Goal: Transaction & Acquisition: Purchase product/service

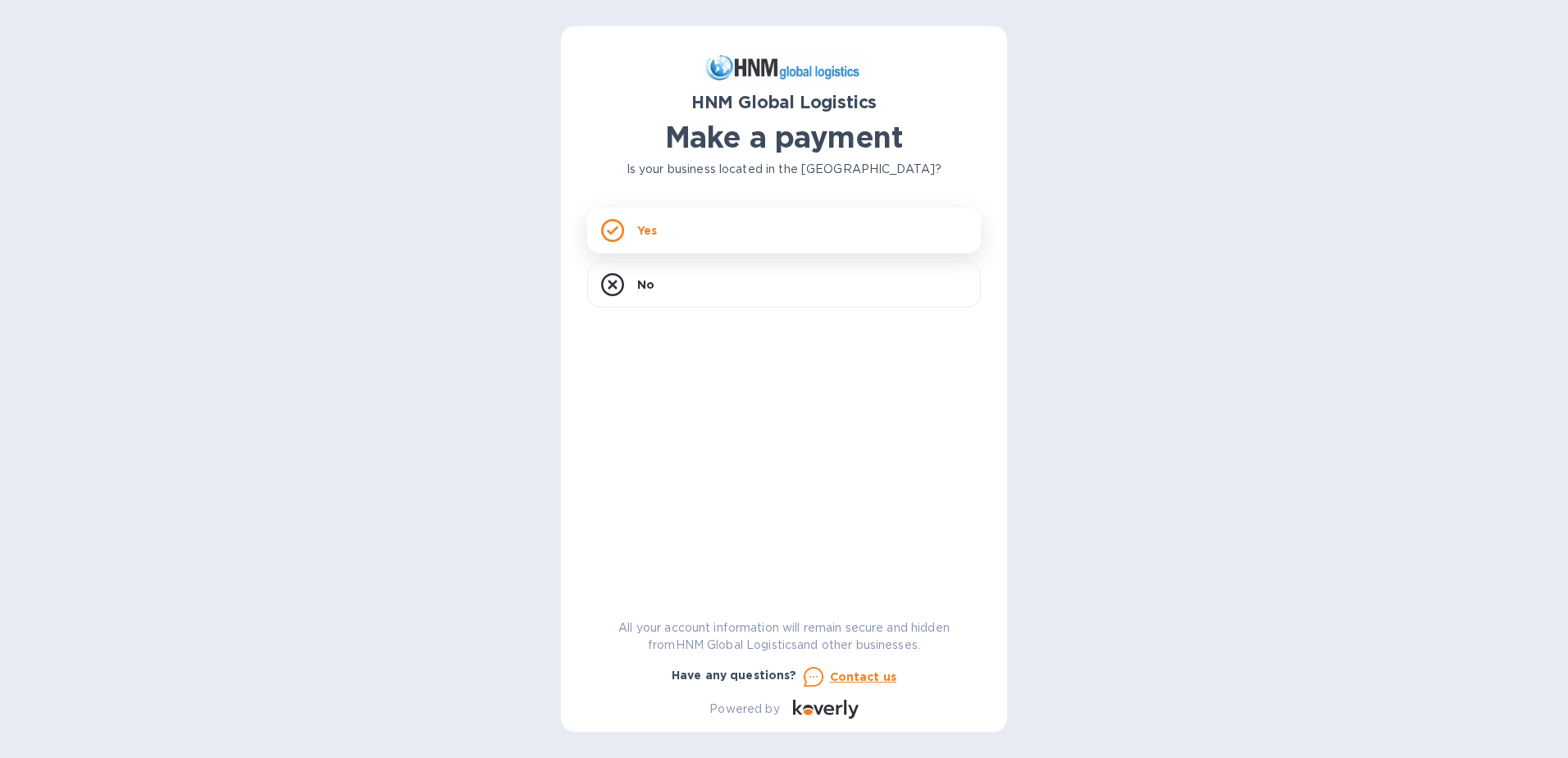
click at [653, 228] on p "Yes" at bounding box center [647, 230] width 20 height 16
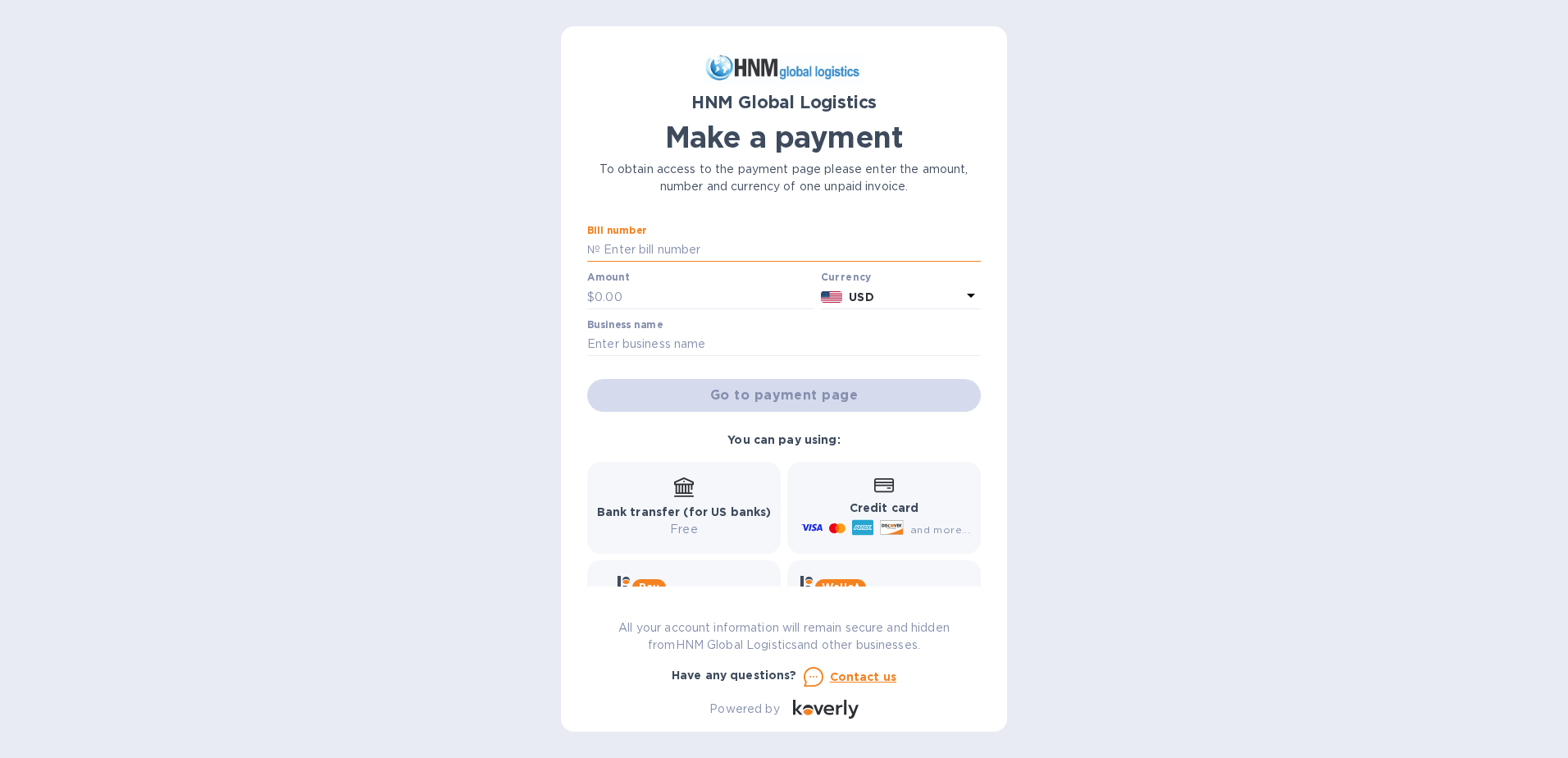
click at [644, 249] on input "text" at bounding box center [790, 250] width 380 height 25
type input "s"
type input "SORL 100054289"
type input "6,995"
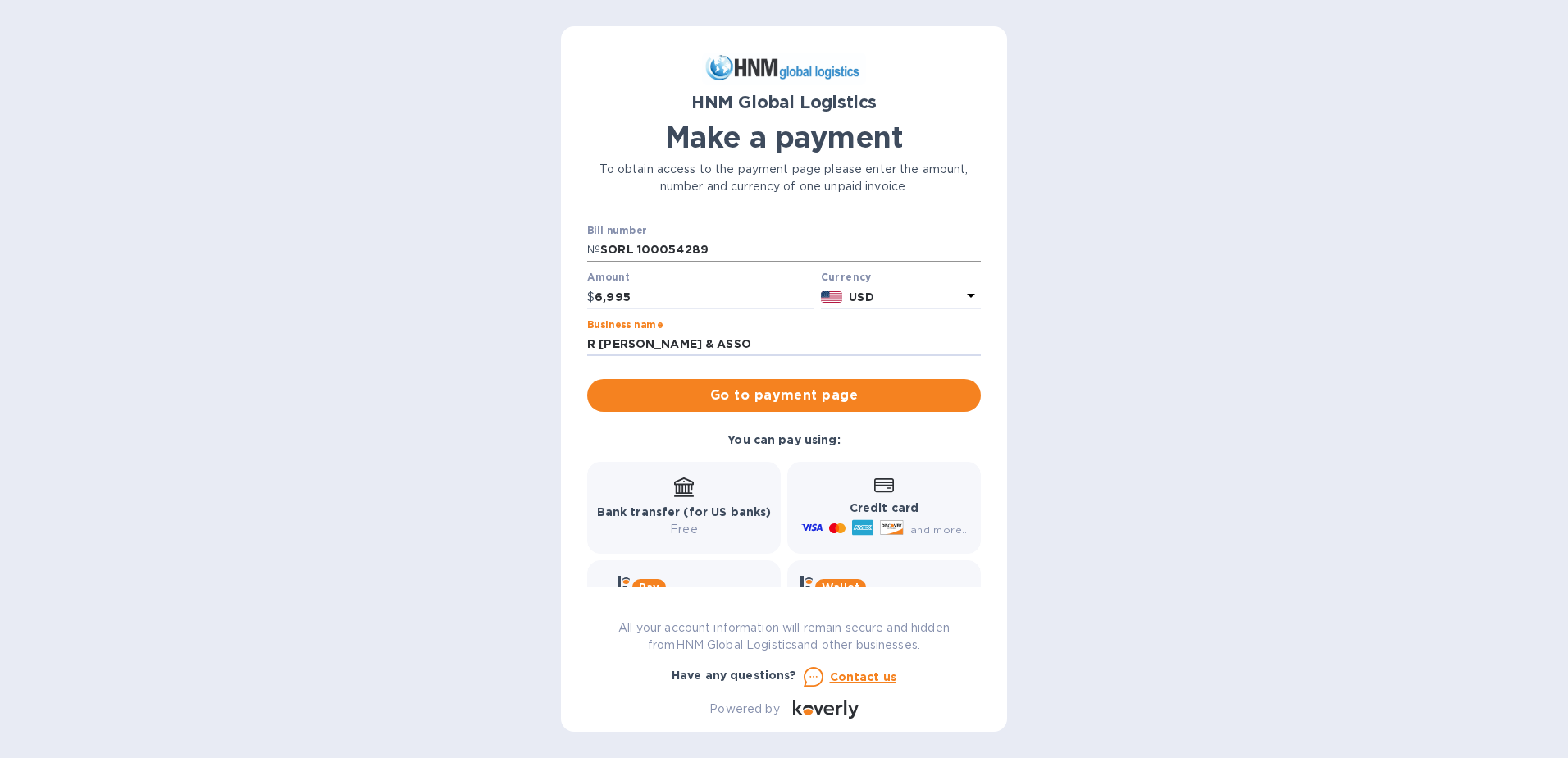
type input "R [PERSON_NAME] & ASSOCIATES INC"
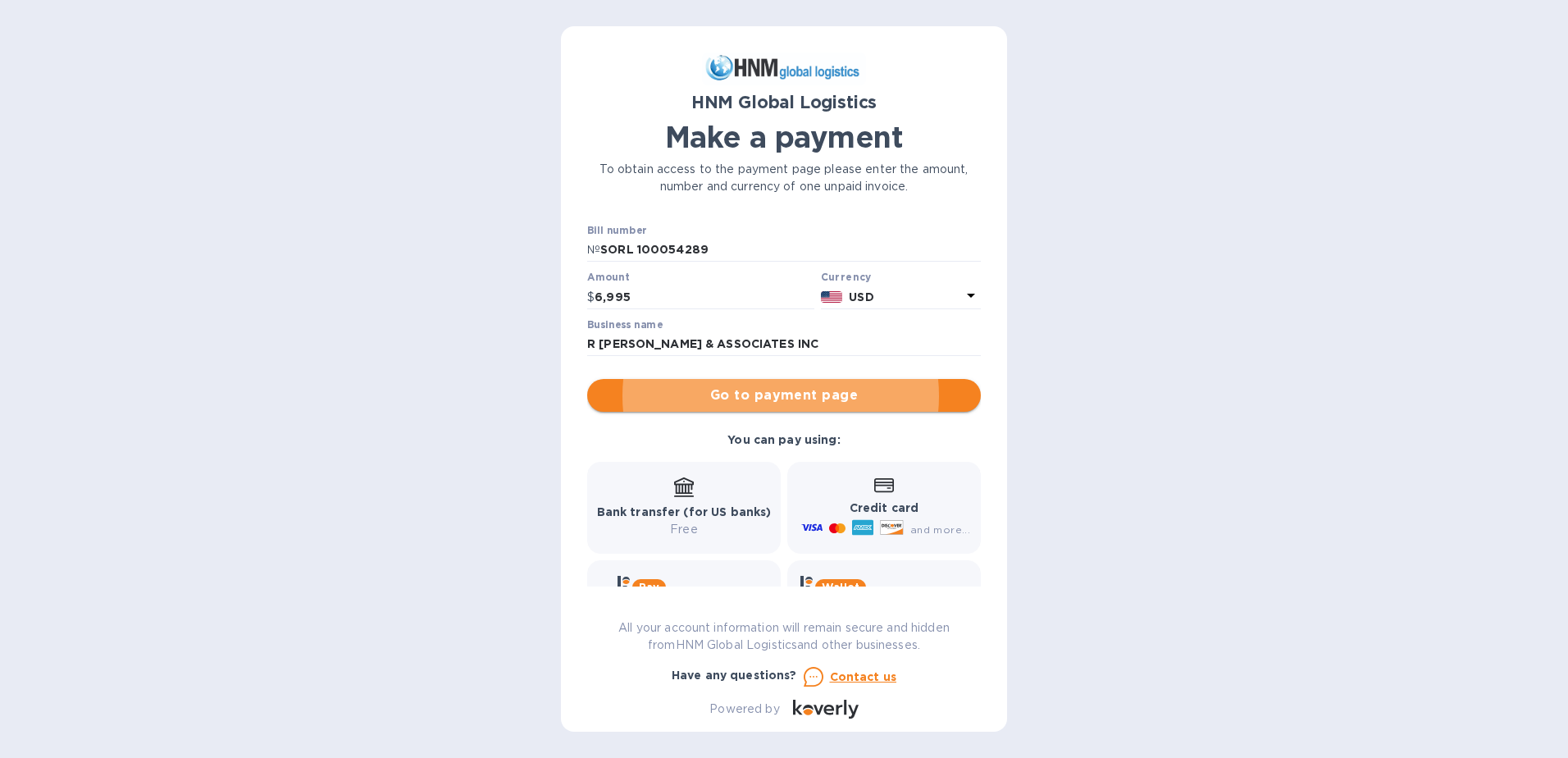
click at [796, 398] on span "Go to payment page" at bounding box center [784, 395] width 367 height 20
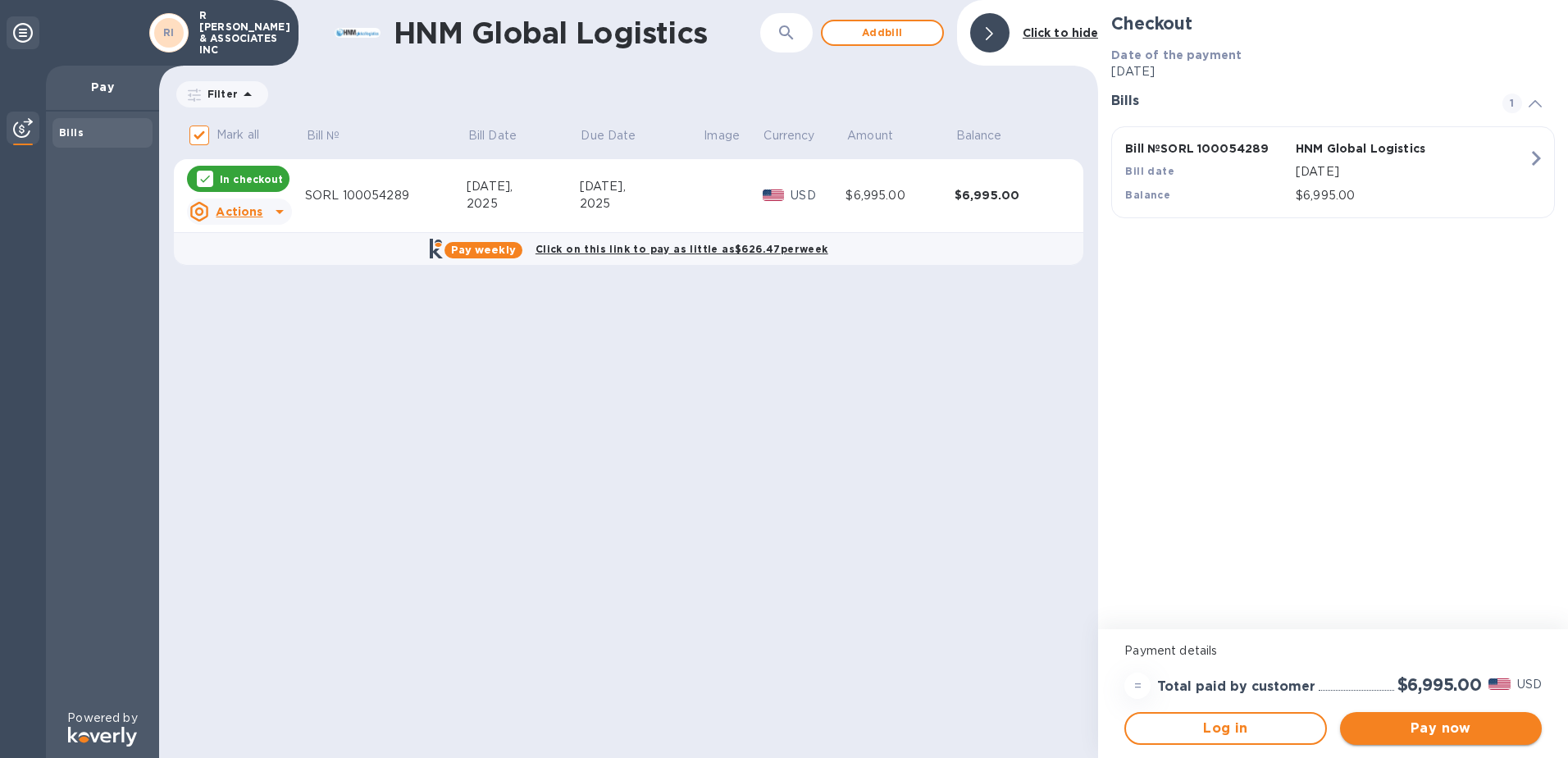
click at [1407, 727] on span "Pay now" at bounding box center [1440, 728] width 176 height 20
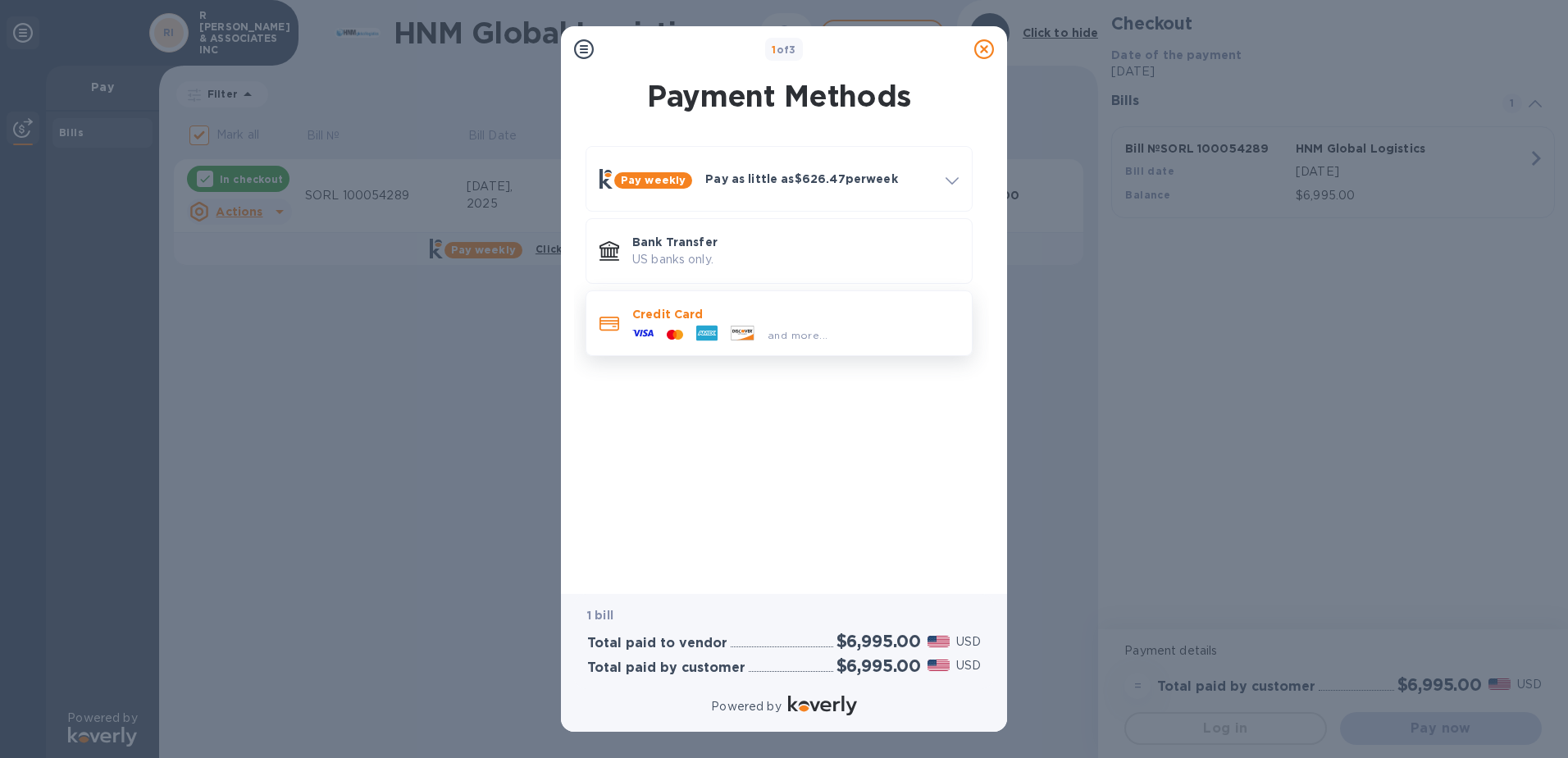
click at [689, 309] on p "Credit Card" at bounding box center [795, 313] width 326 height 16
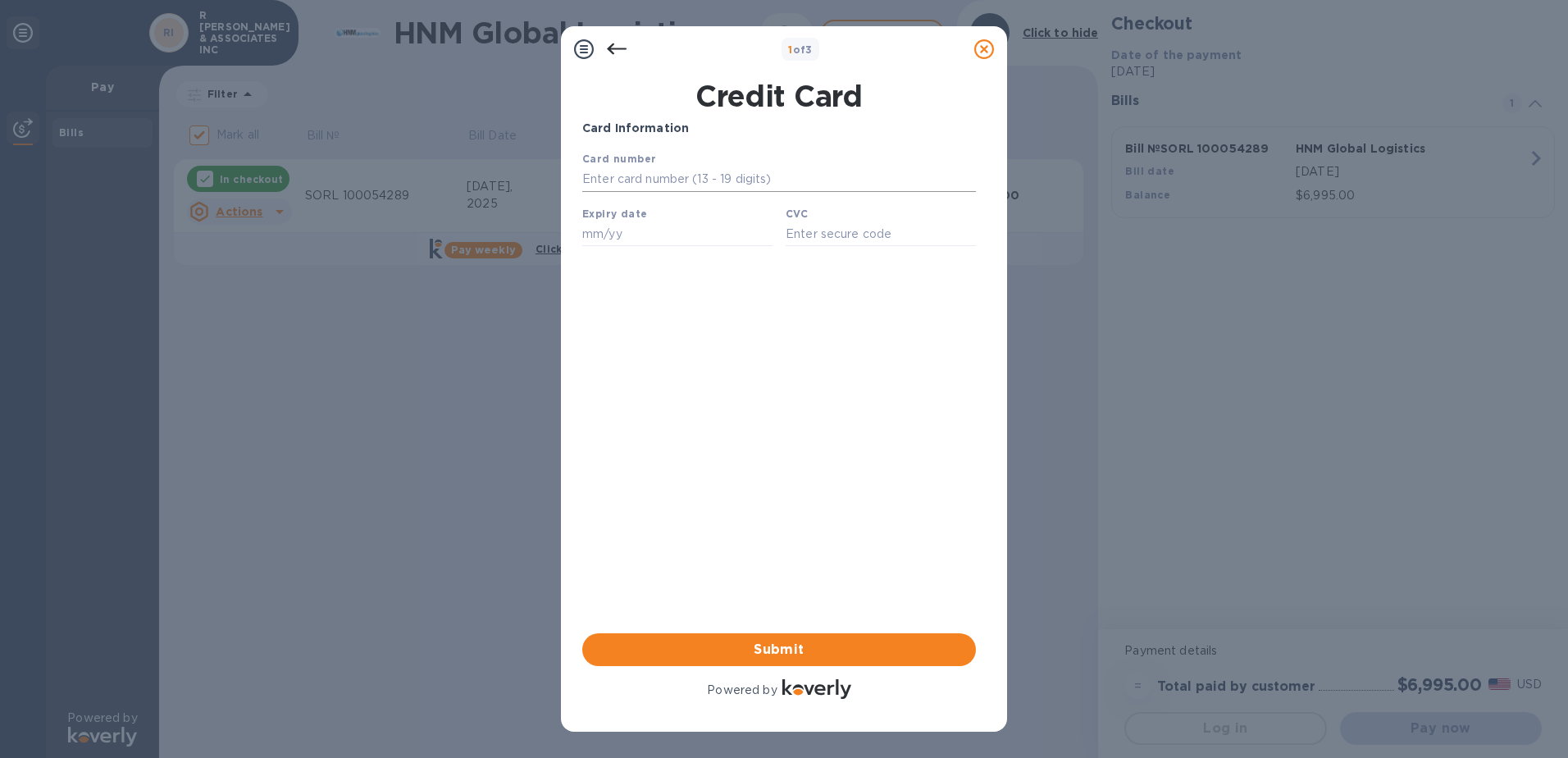
click at [607, 179] on input "text" at bounding box center [779, 179] width 394 height 25
type input "[CREDIT_CARD_NUMBER]"
type input "09/26"
type input "350"
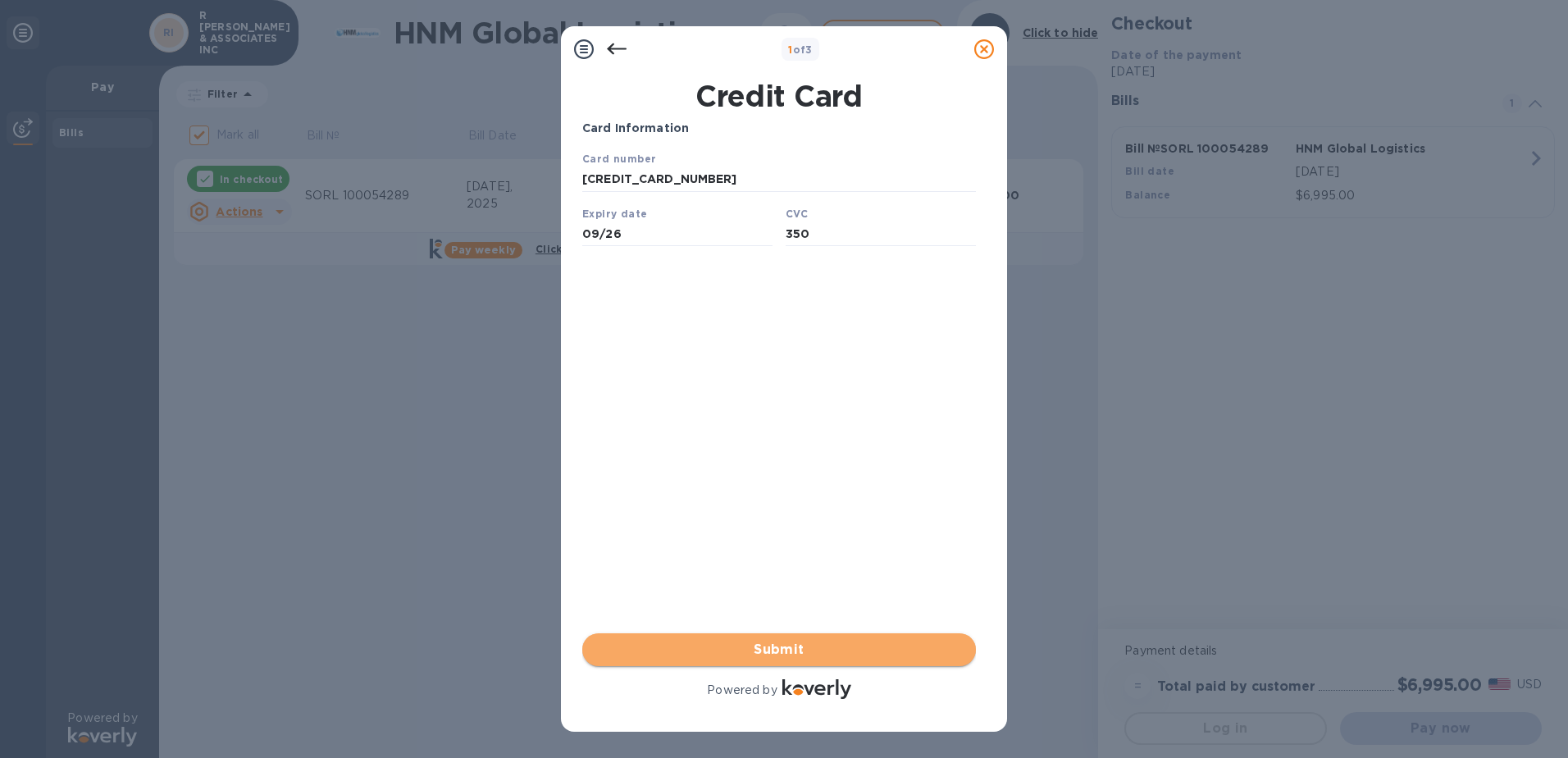
click at [797, 647] on span "Submit" at bounding box center [778, 649] width 367 height 20
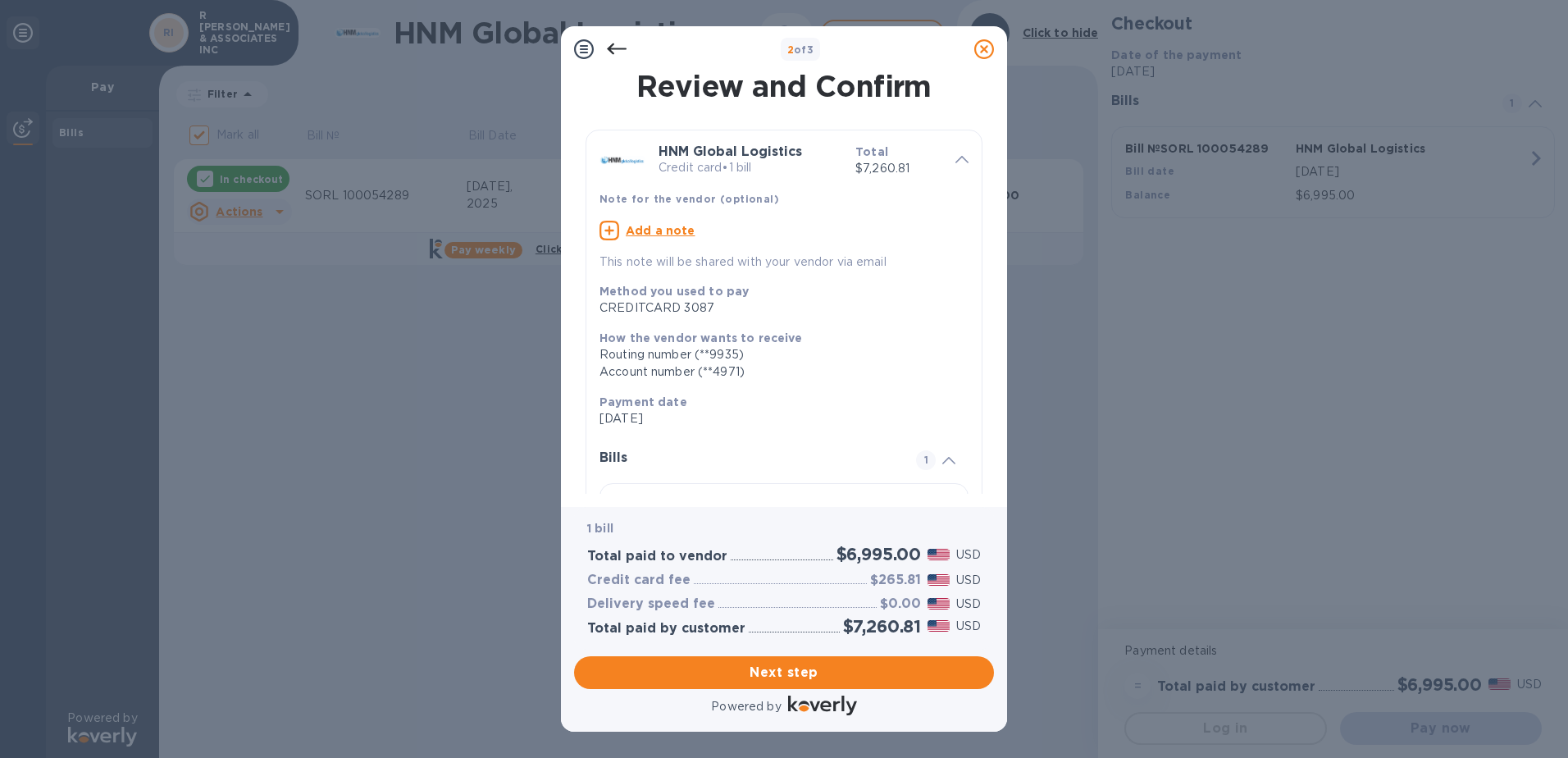
click at [611, 47] on icon at bounding box center [617, 49] width 20 height 11
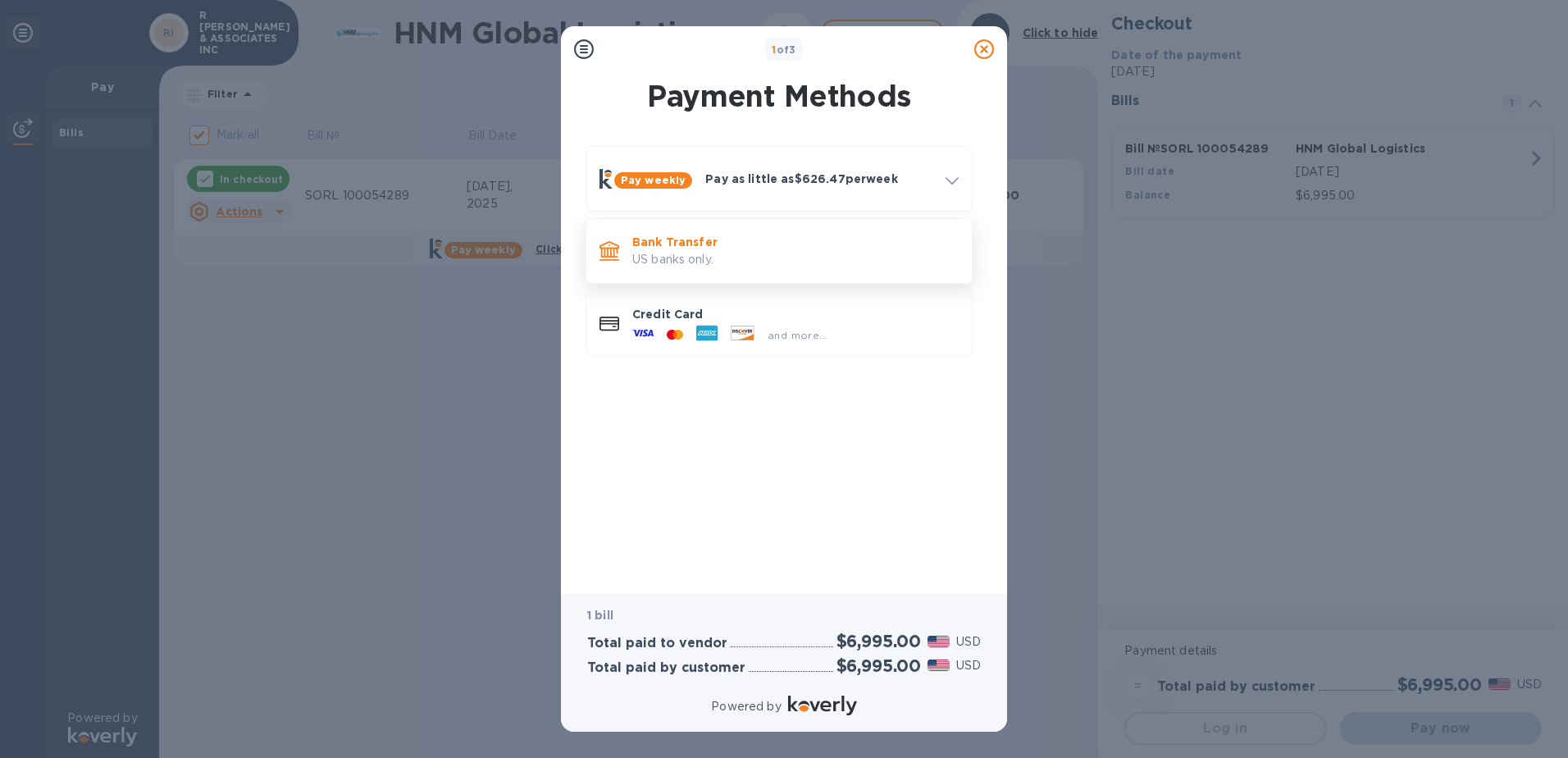
click at [685, 263] on p "US banks only." at bounding box center [795, 260] width 326 height 17
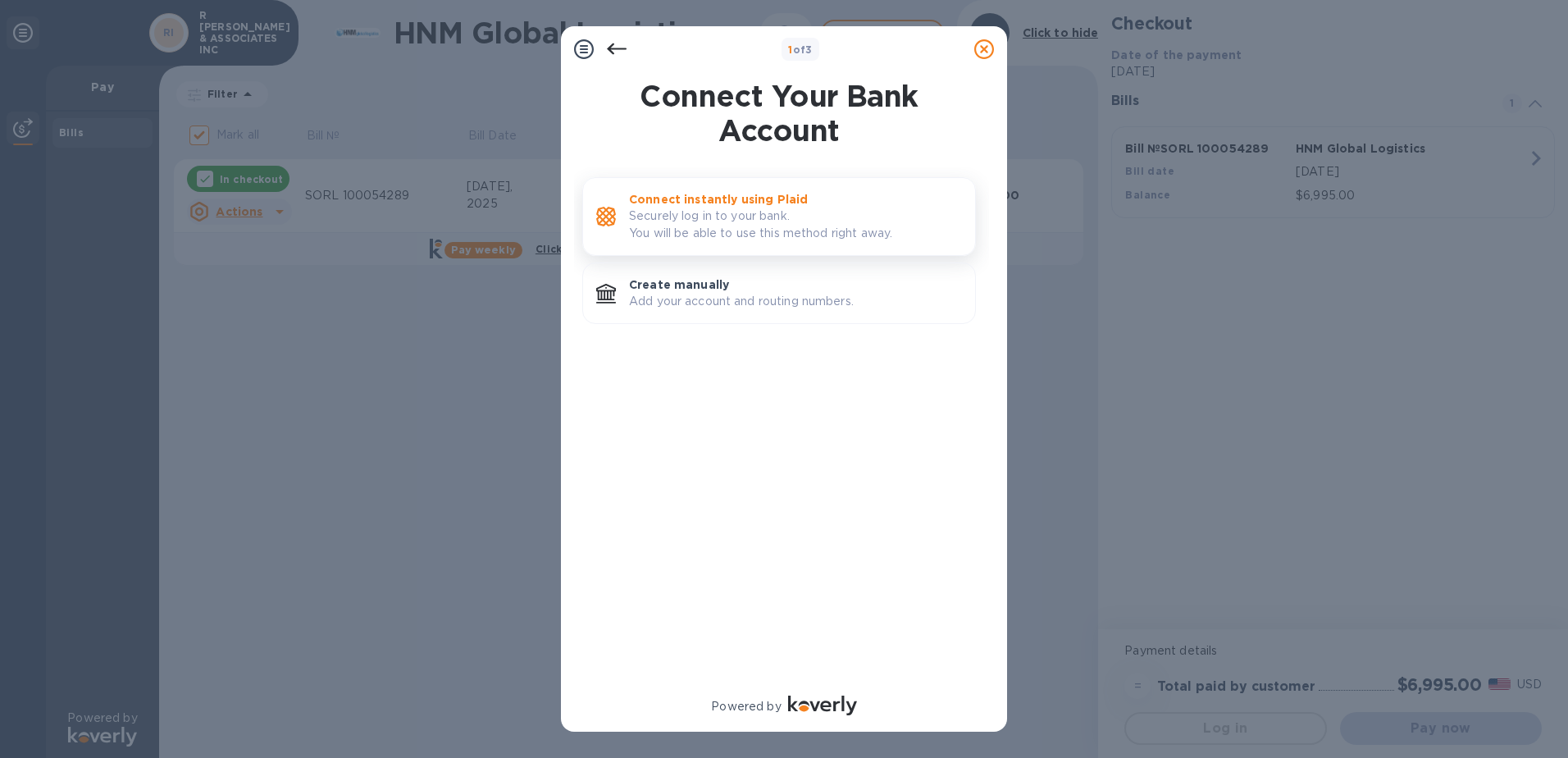
click at [732, 234] on p "Securely log in to your bank. You will be able to use this method right away." at bounding box center [796, 224] width 333 height 34
click at [678, 301] on p "Add your account and routing numbers." at bounding box center [796, 301] width 333 height 17
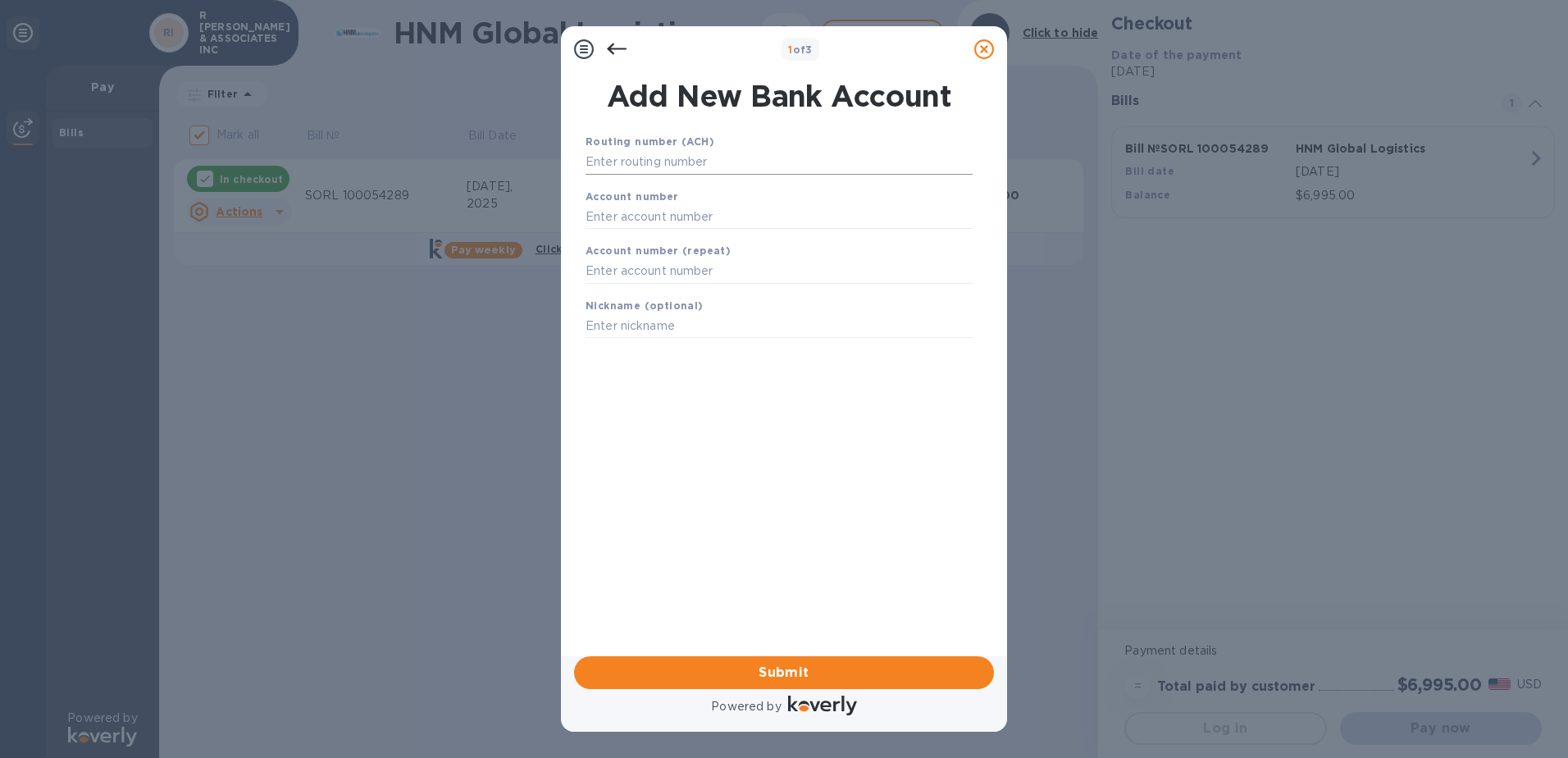
click at [629, 158] on input "text" at bounding box center [779, 162] width 387 height 25
click at [651, 162] on input "081903864" at bounding box center [779, 162] width 387 height 25
type input "081903867"
type input "410010938"
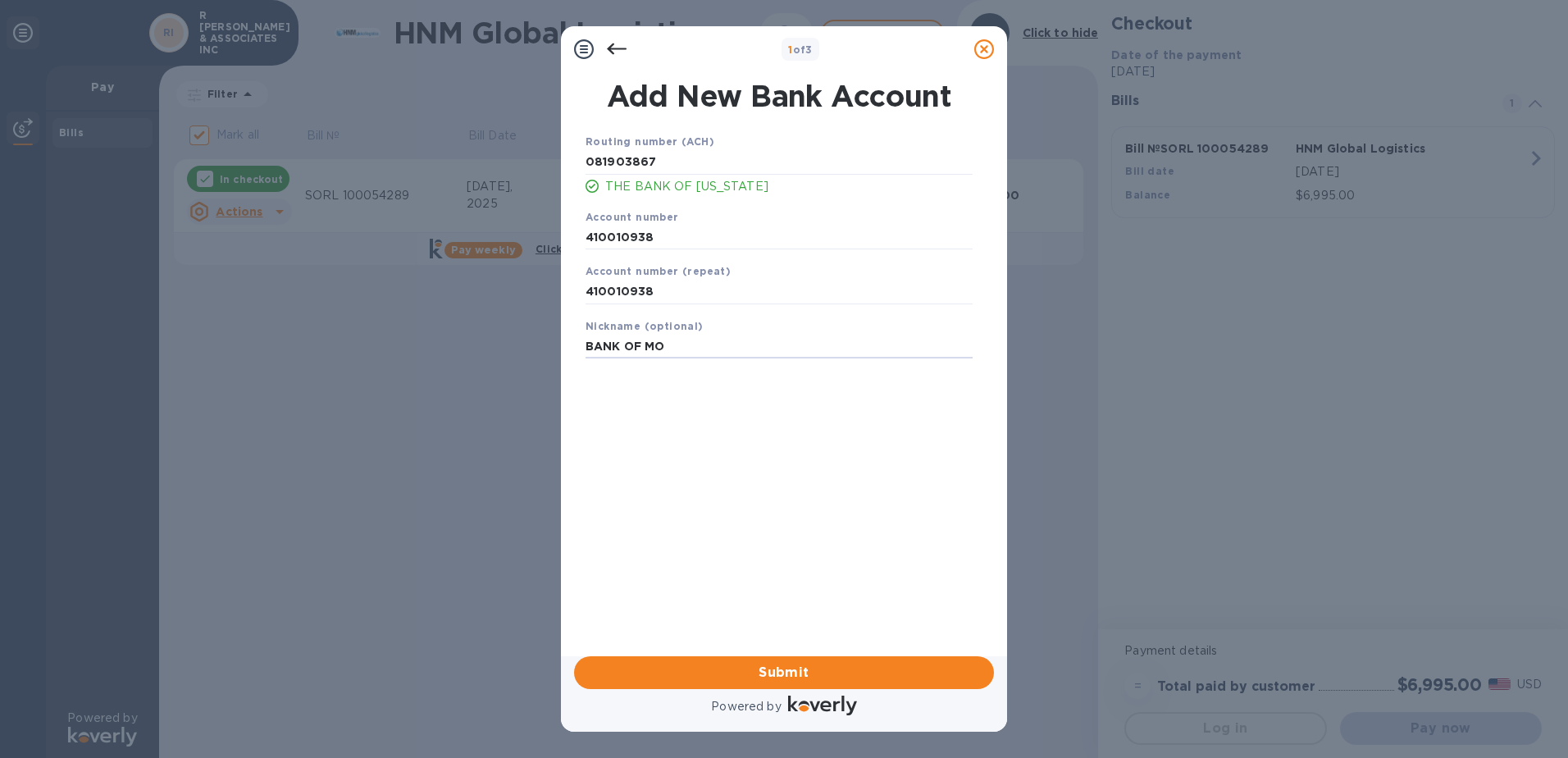
type input "BANK OF MO"
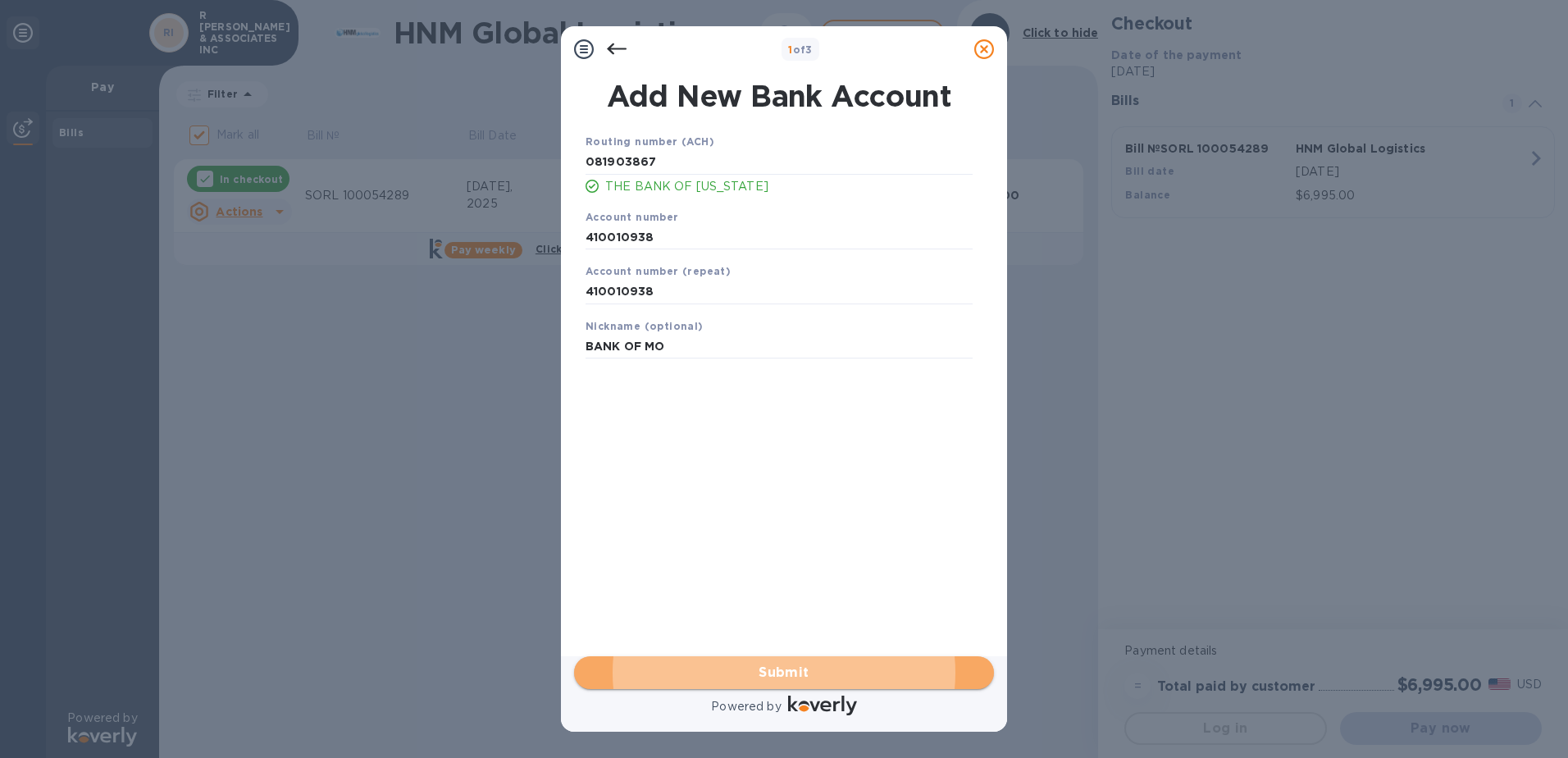
click at [795, 665] on span "Submit" at bounding box center [784, 672] width 394 height 20
